Goal: Find specific page/section: Find specific page/section

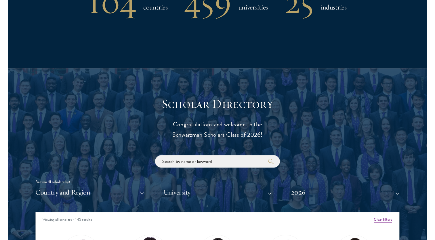
scroll to position [548, 0]
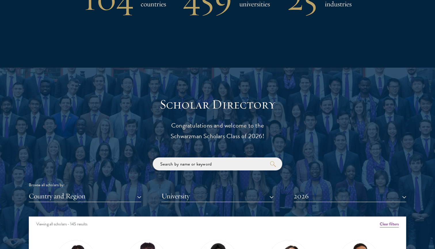
click at [198, 164] on input "search" at bounding box center [218, 164] width 130 height 13
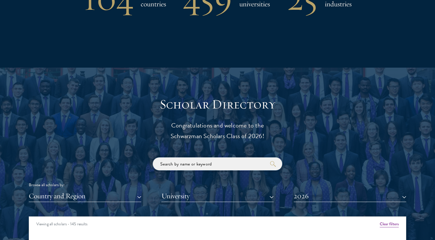
click at [178, 165] on input "search" at bounding box center [218, 164] width 130 height 13
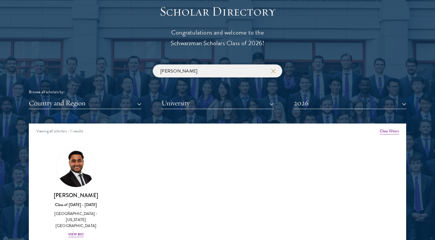
scroll to position [658, 0]
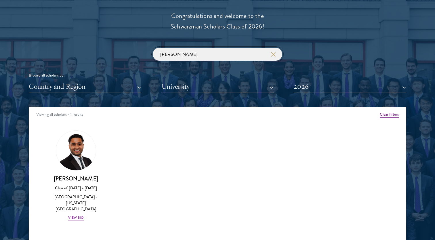
drag, startPoint x: 195, startPoint y: 52, endPoint x: 101, endPoint y: 47, distance: 93.7
click at [101, 48] on div "[PERSON_NAME] Browse all scholars by: Country and Region All Countries and Regi…" at bounding box center [218, 70] width 378 height 45
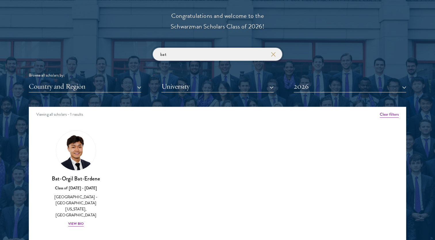
drag, startPoint x: 206, startPoint y: 52, endPoint x: 101, endPoint y: 49, distance: 105.1
click at [101, 49] on div "bat Browse all scholars by: Country and Region All Countries and Regions [GEOGR…" at bounding box center [218, 70] width 378 height 45
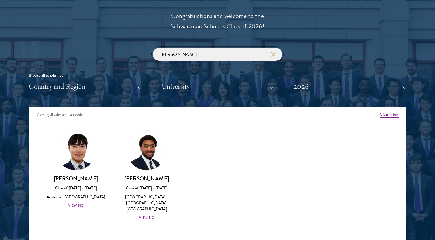
drag, startPoint x: 181, startPoint y: 52, endPoint x: 122, endPoint y: 51, distance: 58.2
click at [122, 51] on div "[PERSON_NAME] Browse all scholars by: Country and Region All Countries and Regi…" at bounding box center [218, 70] width 378 height 45
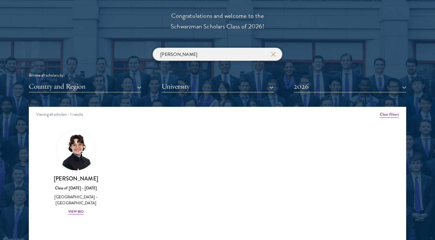
drag, startPoint x: 179, startPoint y: 55, endPoint x: 118, endPoint y: 50, distance: 60.9
click at [118, 50] on div "[PERSON_NAME] Browse all scholars by: Country and Region All Countries and Regi…" at bounding box center [218, 70] width 378 height 45
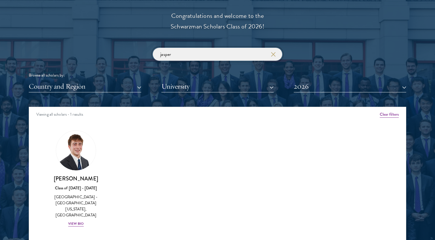
drag, startPoint x: 185, startPoint y: 54, endPoint x: 122, endPoint y: 48, distance: 63.3
click at [122, 48] on div "jasper Browse all scholars by: Country and Region All Countries and Regions [GE…" at bounding box center [218, 70] width 378 height 45
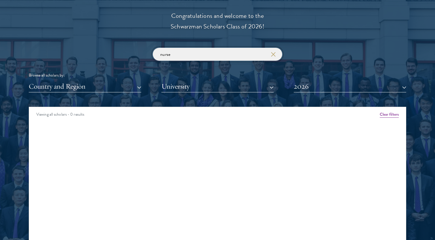
drag, startPoint x: 179, startPoint y: 51, endPoint x: 114, endPoint y: 48, distance: 65.7
click at [114, 48] on div "nurse Browse all scholars by: Country and Region All Countries and Regions [GEO…" at bounding box center [218, 70] width 378 height 45
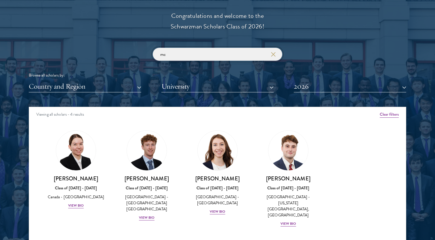
drag, startPoint x: 168, startPoint y: 52, endPoint x: 145, endPoint y: 51, distance: 23.6
click at [145, 51] on div "mc Browse all scholars by: Country and Region All Countries and Regions [GEOGRA…" at bounding box center [218, 70] width 378 height 45
type input "y"
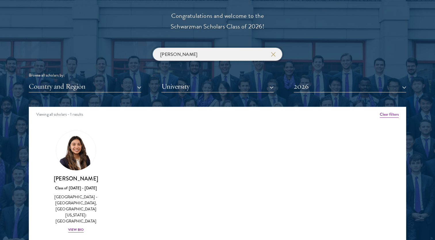
drag, startPoint x: 179, startPoint y: 52, endPoint x: 109, endPoint y: 45, distance: 70.3
click at [109, 45] on div "Scholar Directory Congratulations and welcome to the Schwarzman Scholars Class …" at bounding box center [218, 133] width 378 height 293
type input "nam"
